Goal: Transaction & Acquisition: Book appointment/travel/reservation

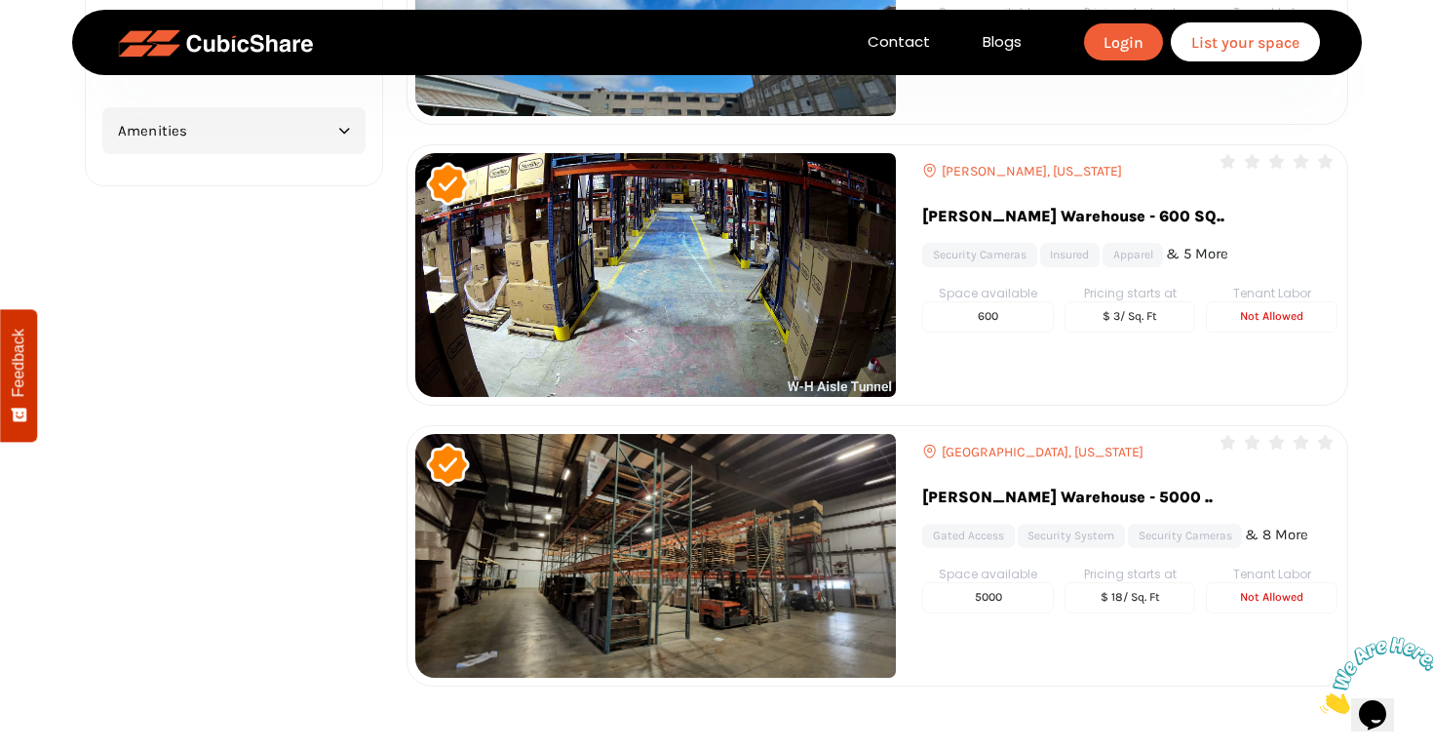
scroll to position [2132, 0]
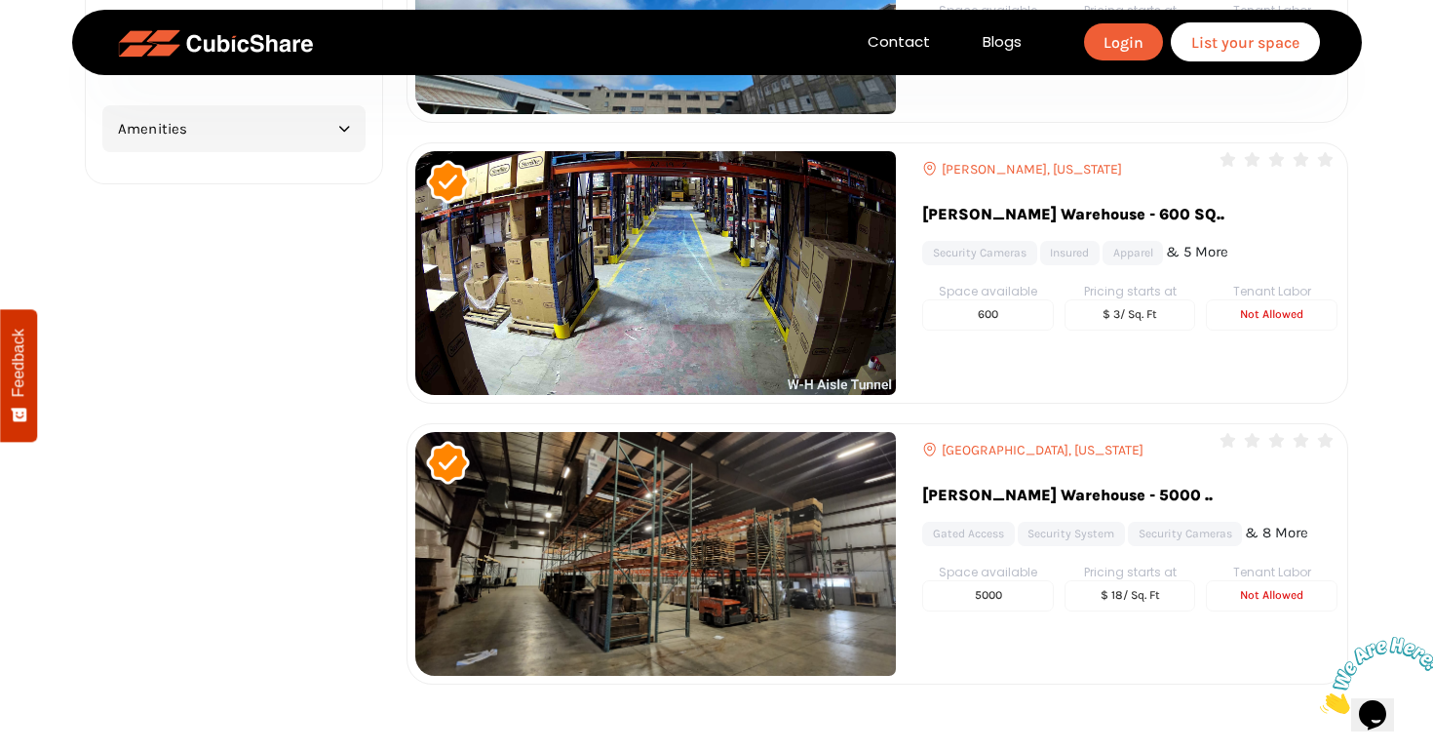
click at [632, 291] on img at bounding box center [655, 273] width 481 height 244
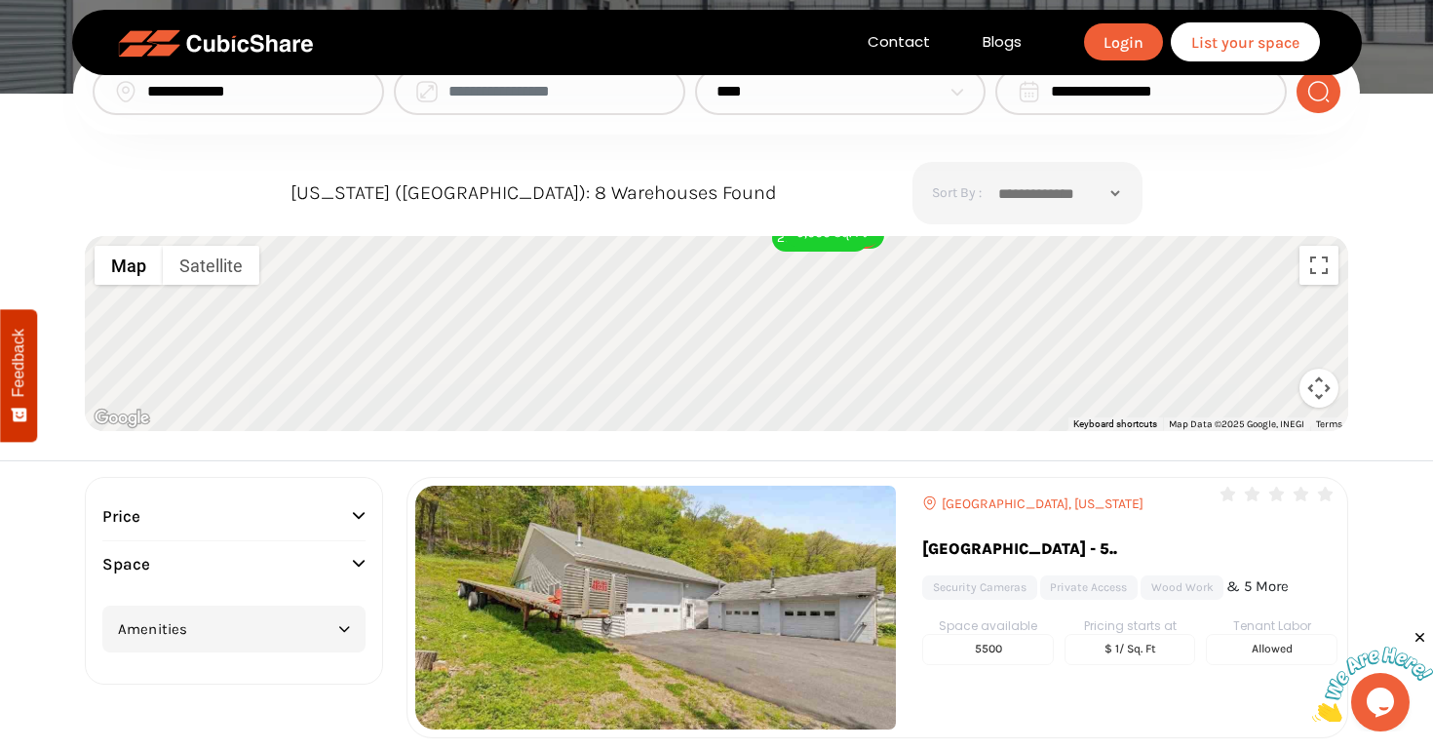
scroll to position [98, 0]
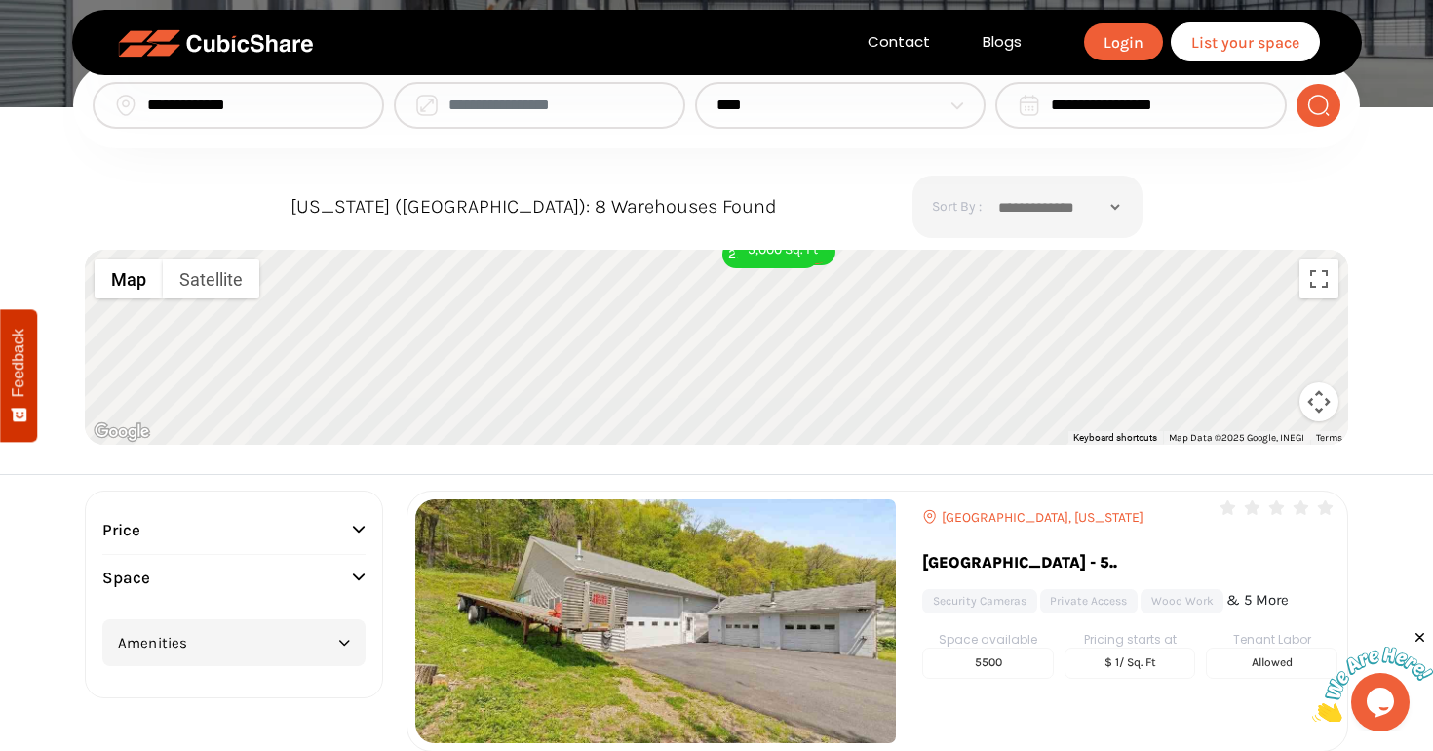
drag, startPoint x: 1019, startPoint y: 363, endPoint x: 959, endPoint y: 369, distance: 60.7
click at [959, 369] on div "5,500 Sq. Ft 22,000 Sq. Ft 25,000 Sq. Ft 1,500 Sq. Ft 42,000 Sq. Ft 250,000 Sq.…" at bounding box center [717, 347] width 1264 height 195
drag, startPoint x: 881, startPoint y: 283, endPoint x: 881, endPoint y: 361, distance: 78.0
click at [881, 362] on div "5,500 Sq. Ft 22,000 Sq. Ft 25,000 Sq. Ft 1,500 Sq. Ft 42,000 Sq. Ft 250,000 Sq.…" at bounding box center [717, 347] width 1264 height 195
click at [779, 324] on div "5,000 Sq. Ft" at bounding box center [772, 318] width 97 height 27
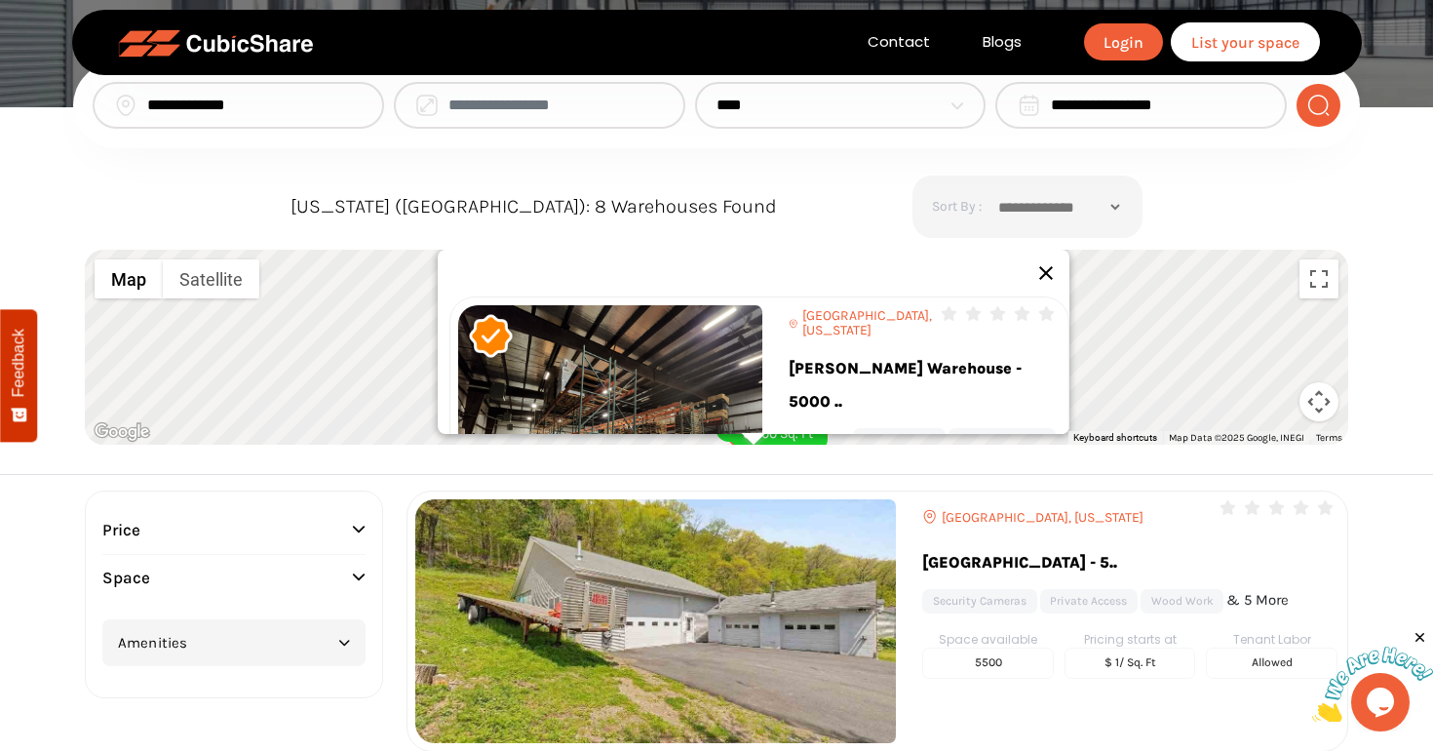
click at [1045, 270] on button "Close" at bounding box center [1046, 273] width 47 height 47
